Goal: Obtain resource: Download file/media

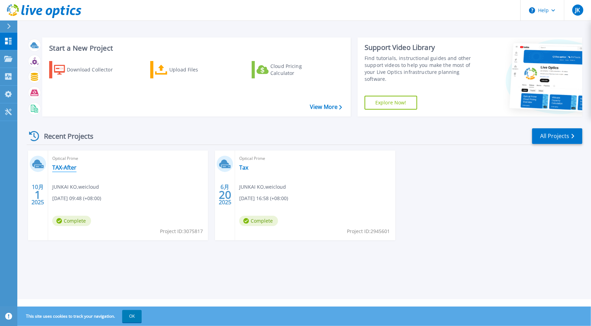
click at [66, 169] on link "TAX-After" at bounding box center [64, 167] width 24 height 7
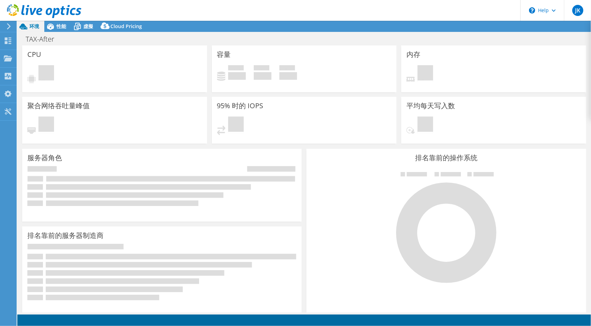
select select "USD"
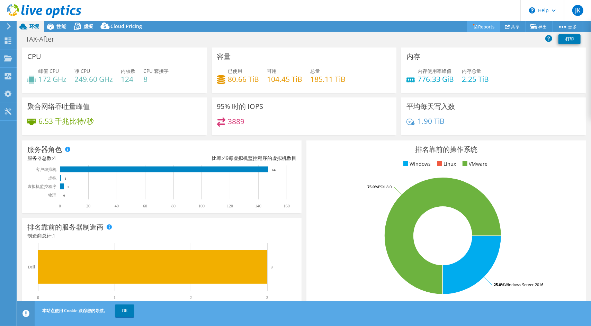
click at [484, 26] on link "Reports" at bounding box center [483, 26] width 33 height 11
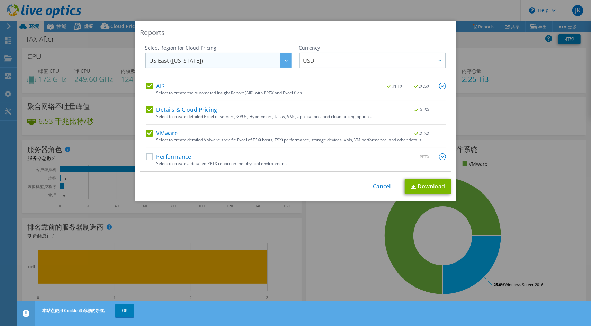
click at [270, 56] on span "US East (Virginia)" at bounding box center [221, 60] width 142 height 14
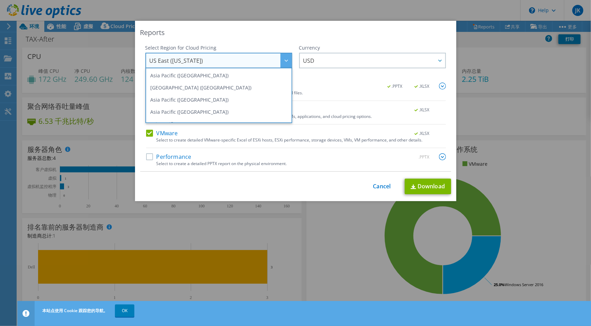
click at [270, 56] on span "US East (Virginia)" at bounding box center [221, 60] width 142 height 14
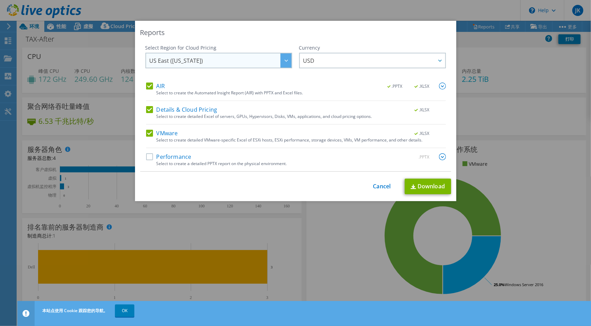
click at [269, 56] on span "US East (Virginia)" at bounding box center [221, 60] width 142 height 14
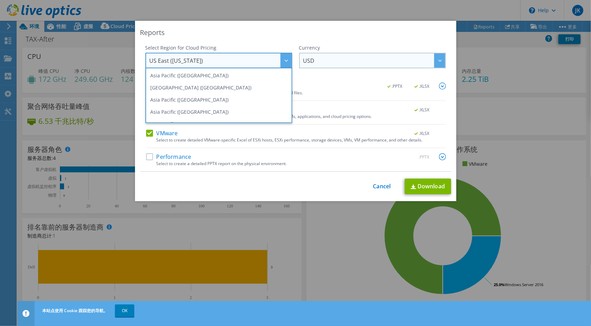
click at [331, 65] on span "USD" at bounding box center [375, 60] width 142 height 14
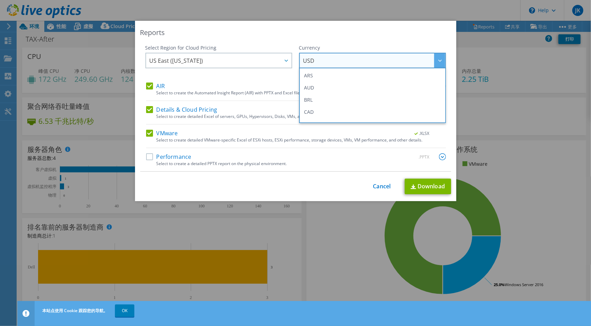
click at [335, 58] on span "USD" at bounding box center [375, 60] width 142 height 14
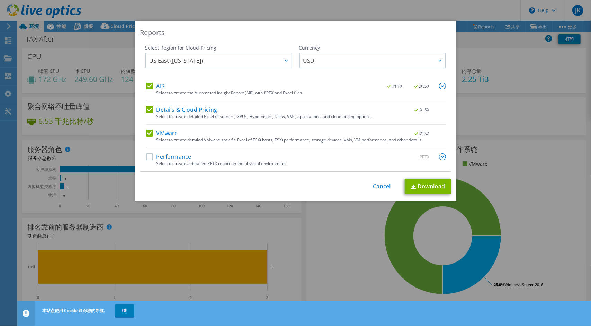
click at [308, 195] on div "Reports Select Region for Cloud Pricing Asia Pacific (Hong Kong) Asia Pacific (…" at bounding box center [296, 111] width 322 height 180
click at [375, 183] on link "Cancel" at bounding box center [383, 186] width 18 height 7
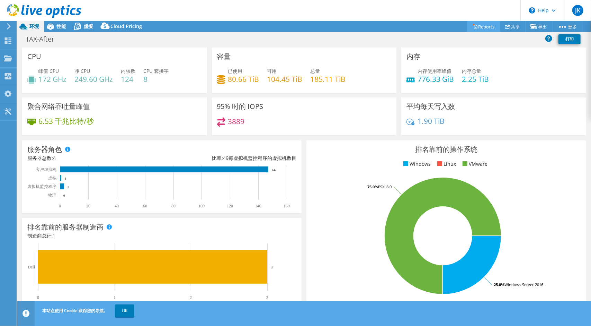
click at [488, 26] on link "Reports" at bounding box center [483, 26] width 33 height 11
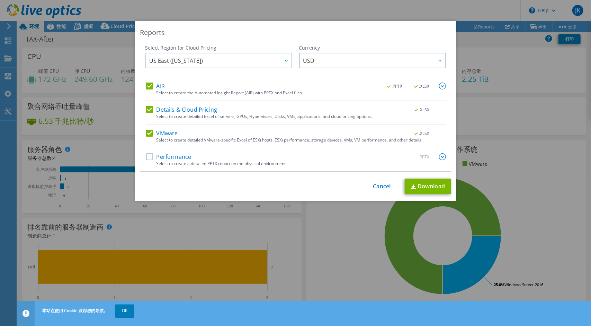
click at [382, 190] on div "This process may take a while, please wait... Cancel Download" at bounding box center [295, 186] width 311 height 16
click at [261, 65] on span "US East (Virginia)" at bounding box center [221, 60] width 142 height 14
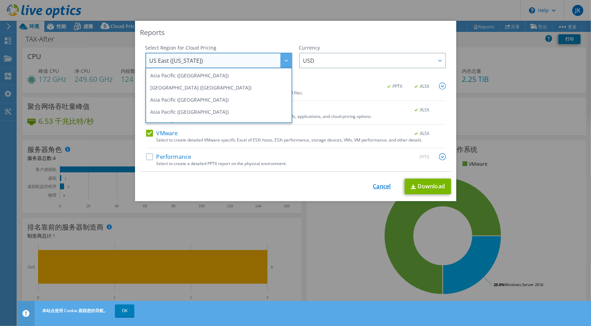
click at [385, 185] on link "Cancel" at bounding box center [383, 186] width 18 height 7
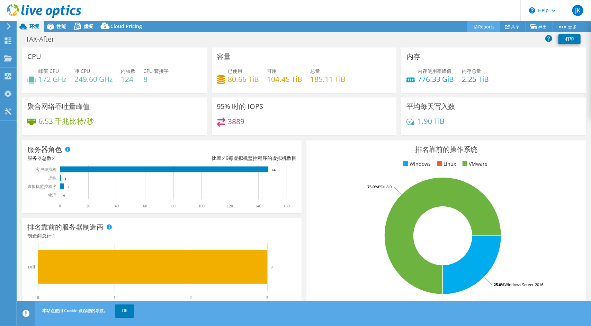
click at [474, 28] on icon at bounding box center [475, 27] width 3 height 4
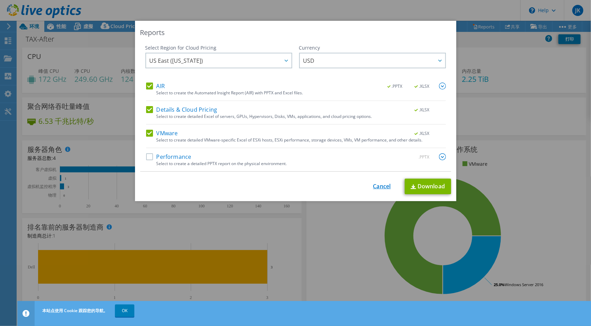
click at [387, 187] on link "Cancel" at bounding box center [383, 186] width 18 height 7
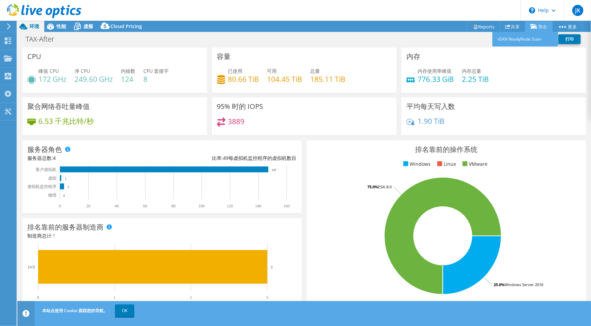
click at [536, 29] on link "导出" at bounding box center [539, 26] width 27 height 11
click at [476, 30] on link "Reports" at bounding box center [483, 26] width 33 height 11
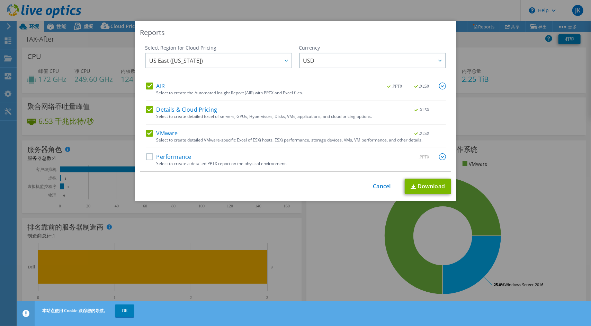
click at [148, 157] on label "Performance" at bounding box center [168, 156] width 45 height 7
click at [0, 0] on input "Performance" at bounding box center [0, 0] width 0 height 0
click at [418, 186] on link "Download" at bounding box center [428, 186] width 46 height 16
click at [379, 187] on link "Cancel" at bounding box center [383, 186] width 18 height 7
